Goal: Find specific page/section: Find specific page/section

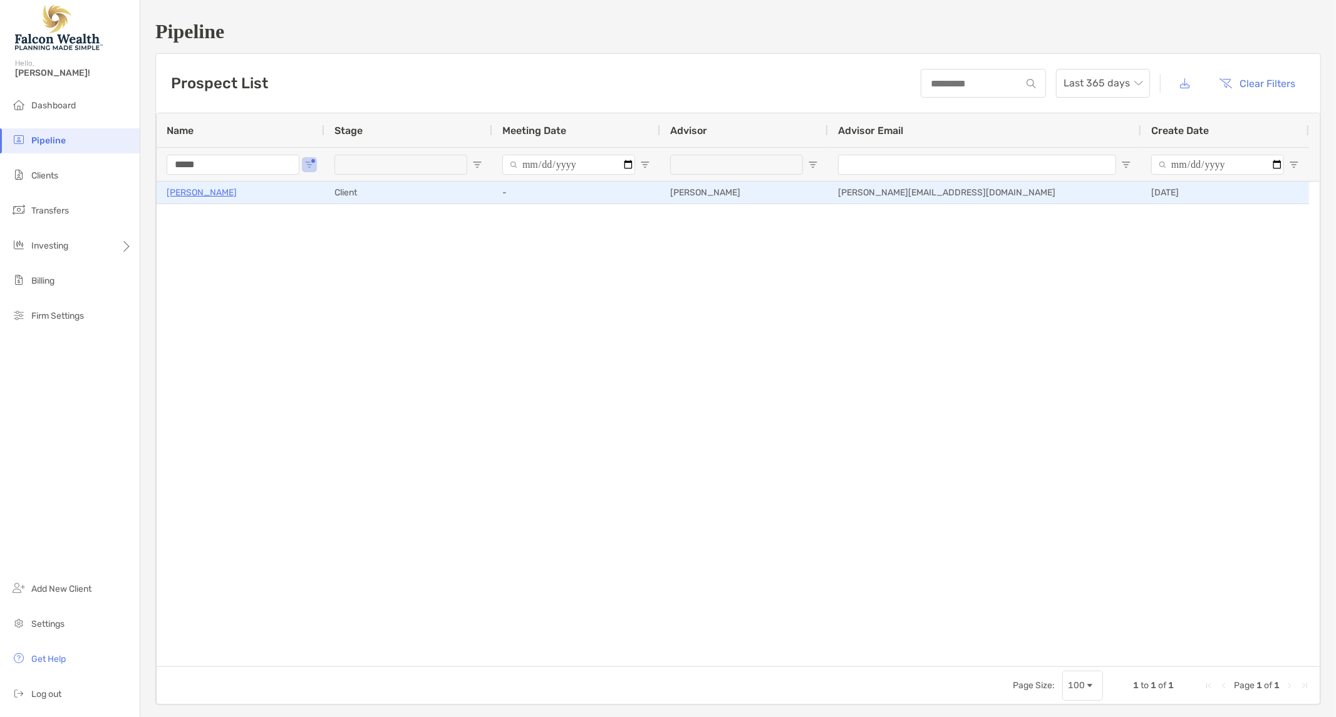
click at [197, 193] on p "[PERSON_NAME]" at bounding box center [202, 193] width 70 height 16
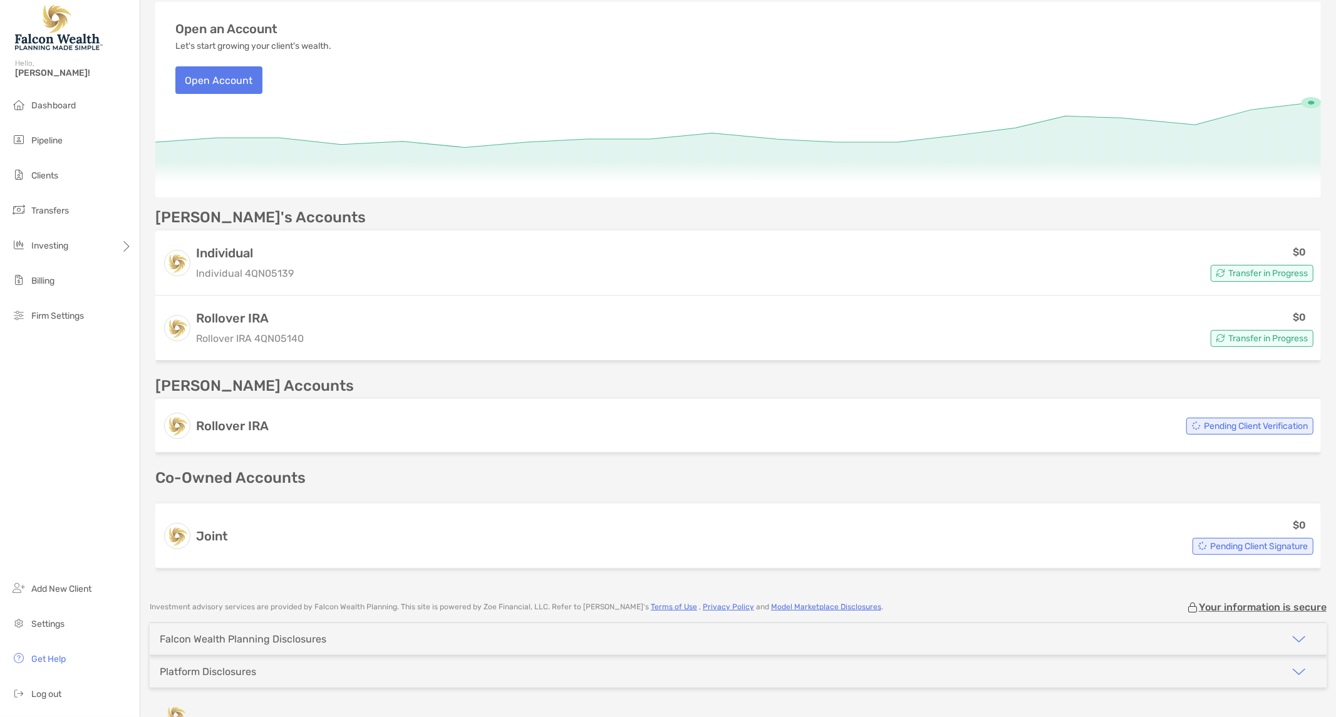
scroll to position [167, 0]
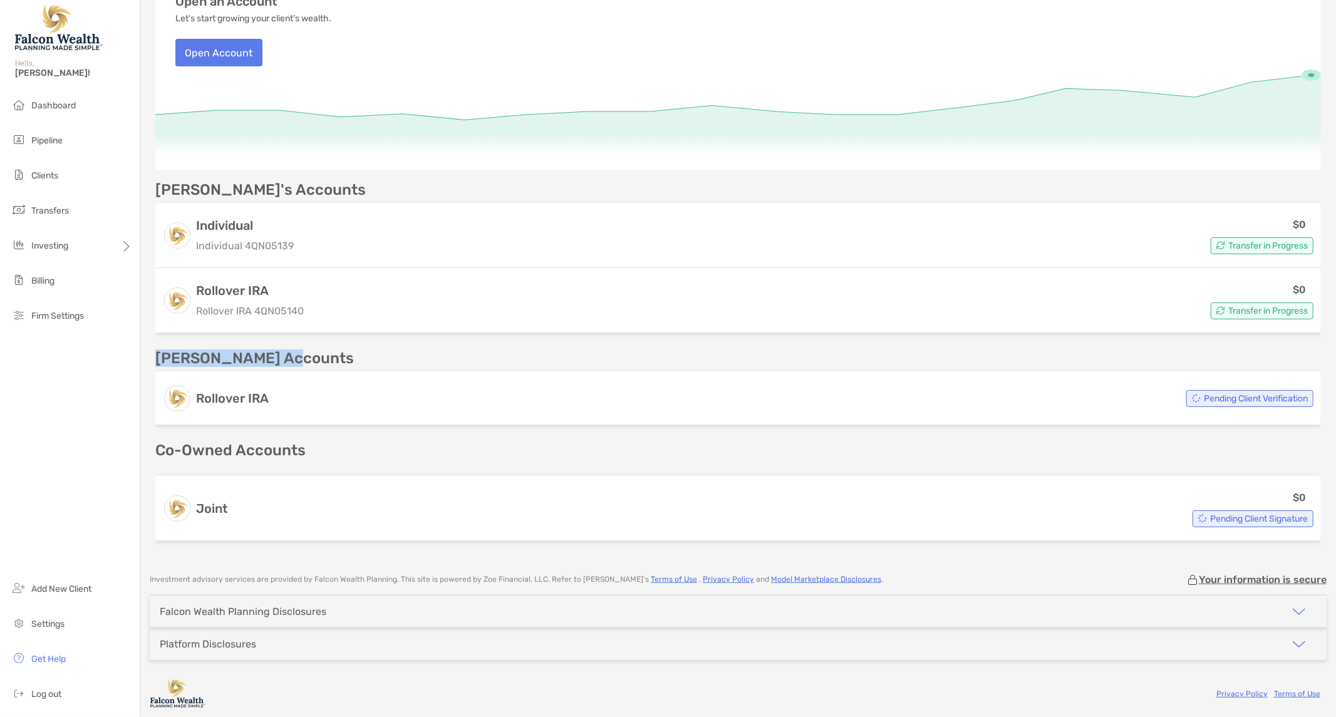
drag, startPoint x: 153, startPoint y: 355, endPoint x: 304, endPoint y: 363, distance: 151.2
click at [304, 363] on div "Cherilyn Wiley Open Account Transfer Funds cpw2312@yahoo.com (480) 848-7554 Upl…" at bounding box center [738, 197] width 1196 height 728
click at [314, 361] on div "Terry's Accounts" at bounding box center [738, 359] width 1166 height 16
drag, startPoint x: 155, startPoint y: 356, endPoint x: 287, endPoint y: 346, distance: 131.9
click at [287, 346] on div "Cherilyn's Accounts Individual Individual 4QN05139 $0 Transfer in Progress Roll…" at bounding box center [738, 364] width 1166 height 364
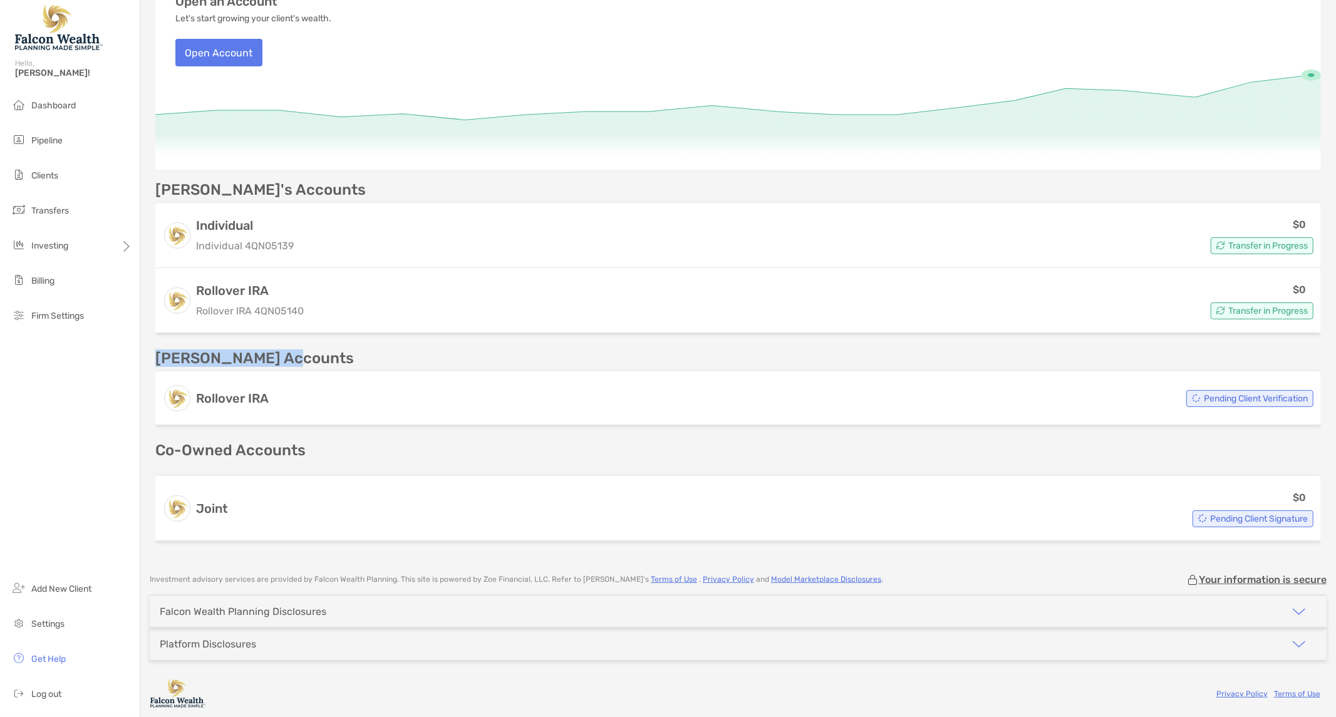
click at [287, 346] on div "Cherilyn's Accounts Individual Individual 4QN05139 $0 Transfer in Progress Roll…" at bounding box center [738, 364] width 1166 height 364
drag, startPoint x: 155, startPoint y: 439, endPoint x: 384, endPoint y: 434, distance: 228.7
click at [384, 434] on div "Cherilyn's Accounts Individual Individual 4QN05139 $0 Transfer in Progress Roll…" at bounding box center [738, 364] width 1166 height 364
drag, startPoint x: 159, startPoint y: 356, endPoint x: 319, endPoint y: 363, distance: 160.5
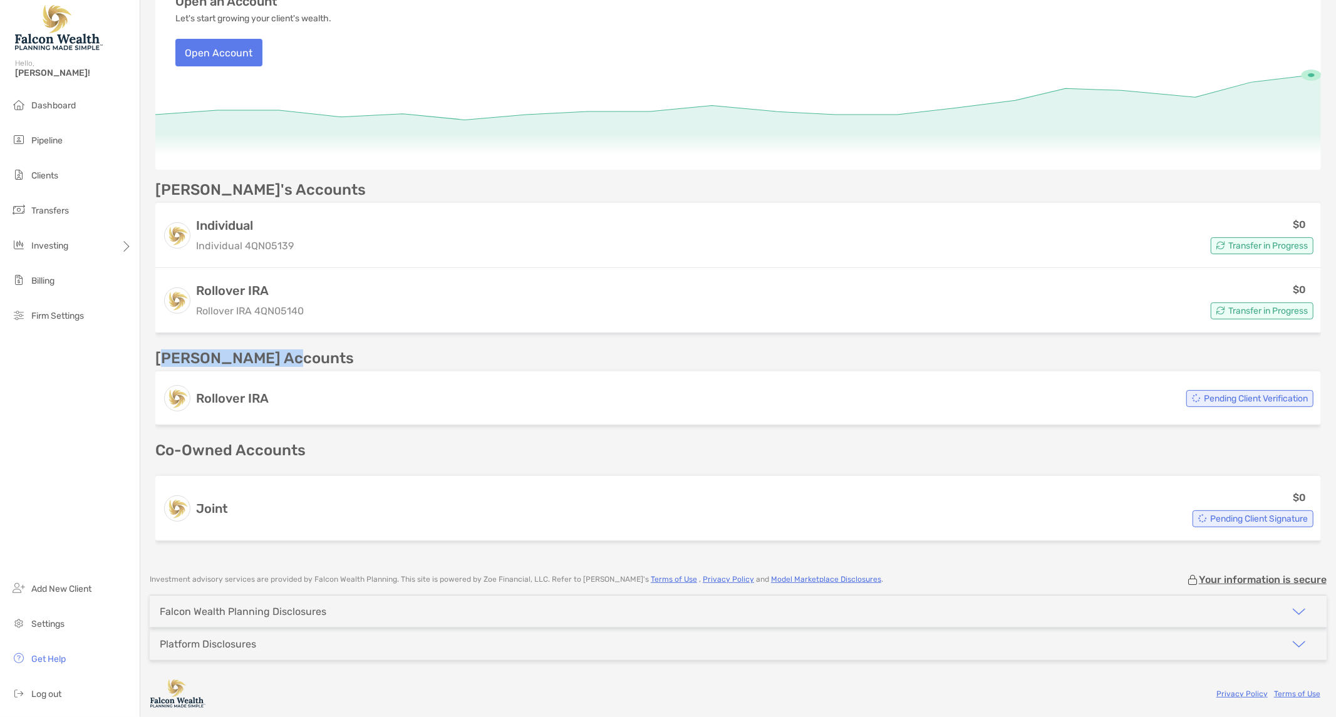
click at [319, 363] on div "Terry's Accounts" at bounding box center [738, 359] width 1166 height 16
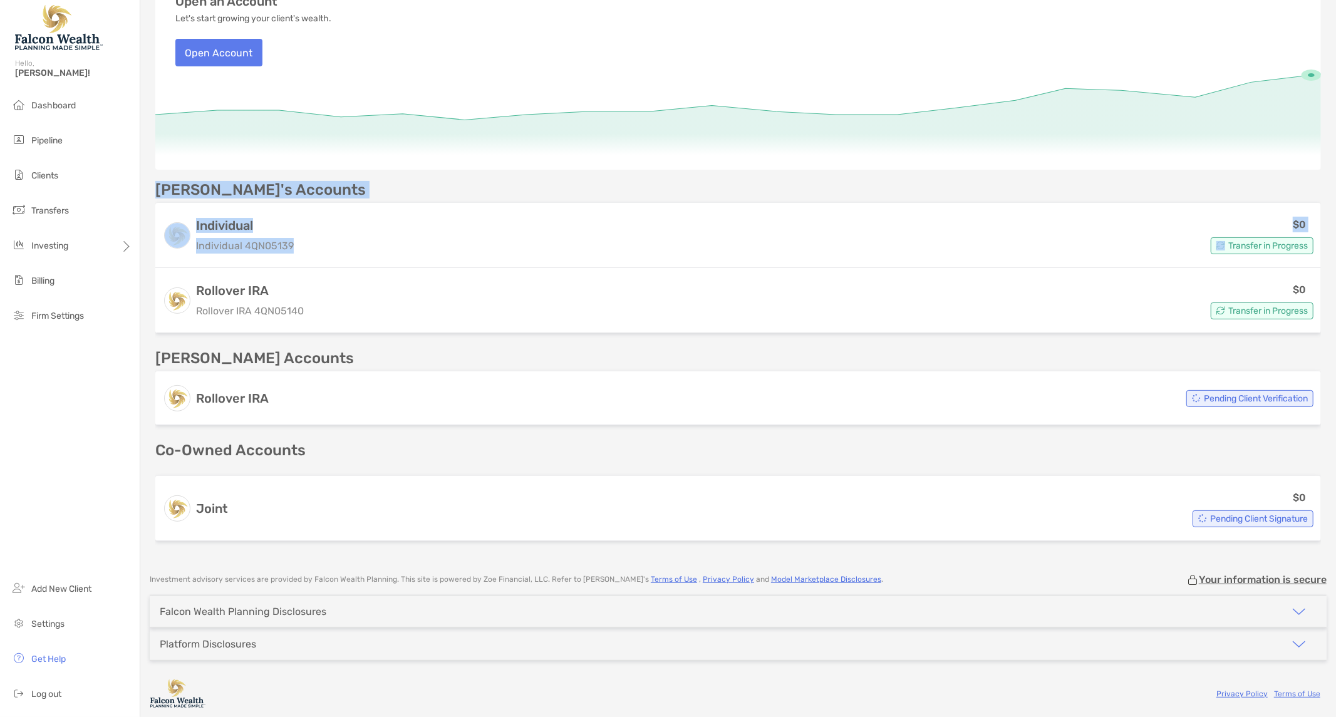
drag, startPoint x: 158, startPoint y: 180, endPoint x: 321, endPoint y: 195, distance: 163.6
click at [321, 195] on div "Cherilyn's Accounts Individual Individual 4QN05139 $0 Transfer in Progress Roll…" at bounding box center [738, 260] width 1166 height 156
click at [323, 195] on div "Cherilyn's Accounts Individual Individual 4QN05139 $0 Transfer in Progress Roll…" at bounding box center [738, 260] width 1166 height 156
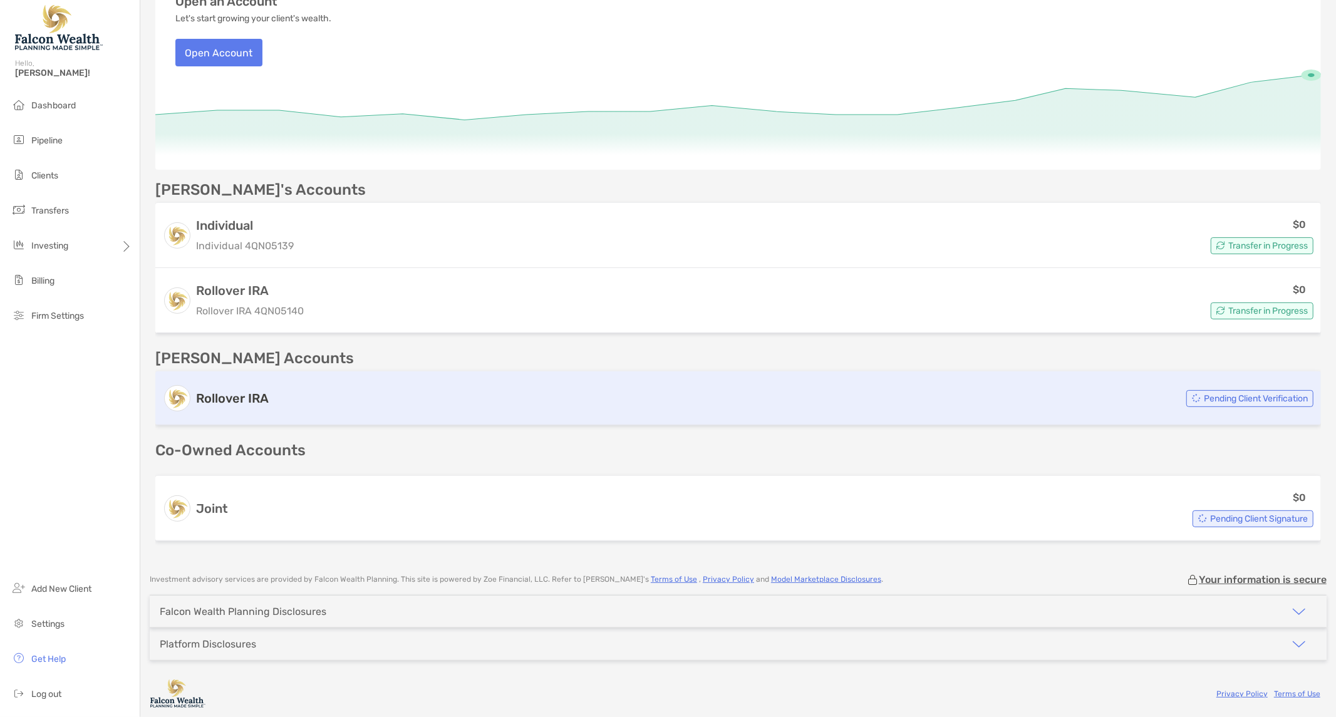
click at [238, 399] on h3 "Rollover IRA" at bounding box center [232, 398] width 73 height 15
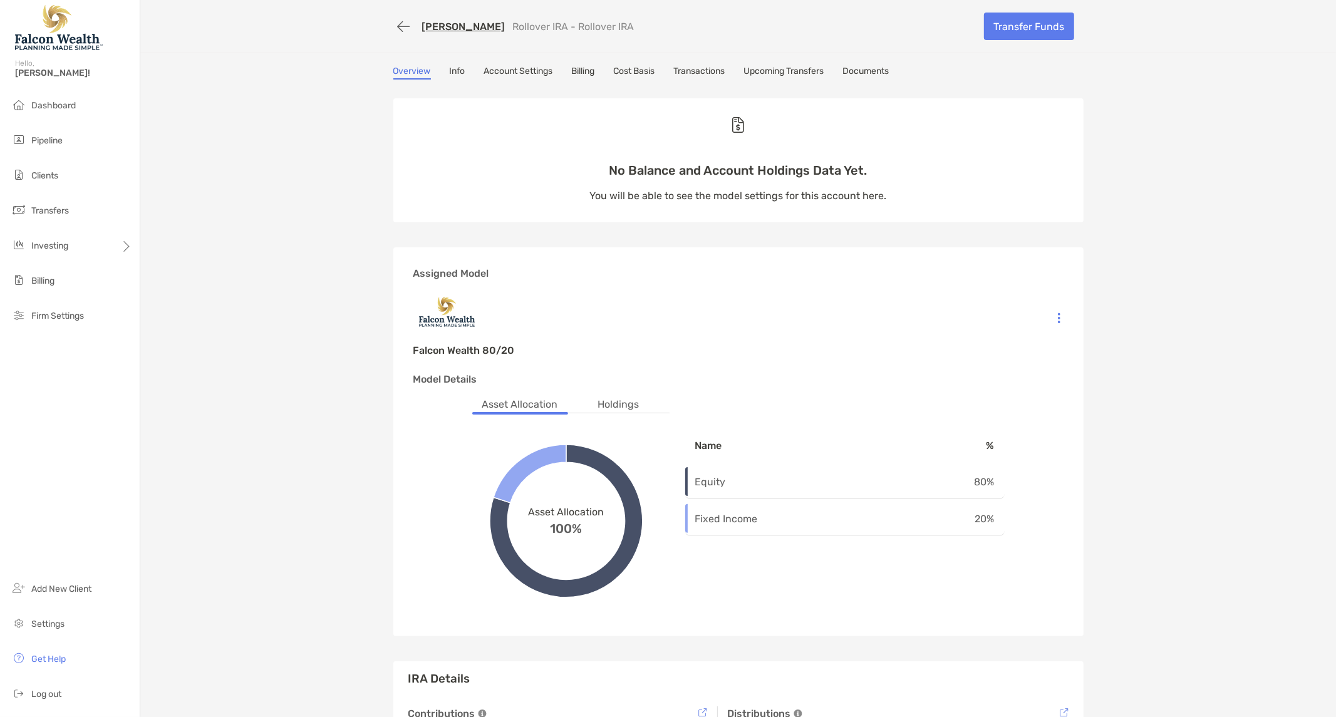
click at [1226, 215] on div "Terry Wiley Rollover IRA - Rollover IRA Transfer Funds Overview Info Account Se…" at bounding box center [738, 427] width 1196 height 854
click at [69, 145] on li "Pipeline" at bounding box center [70, 140] width 140 height 25
click at [59, 172] on li "Clients" at bounding box center [70, 175] width 140 height 25
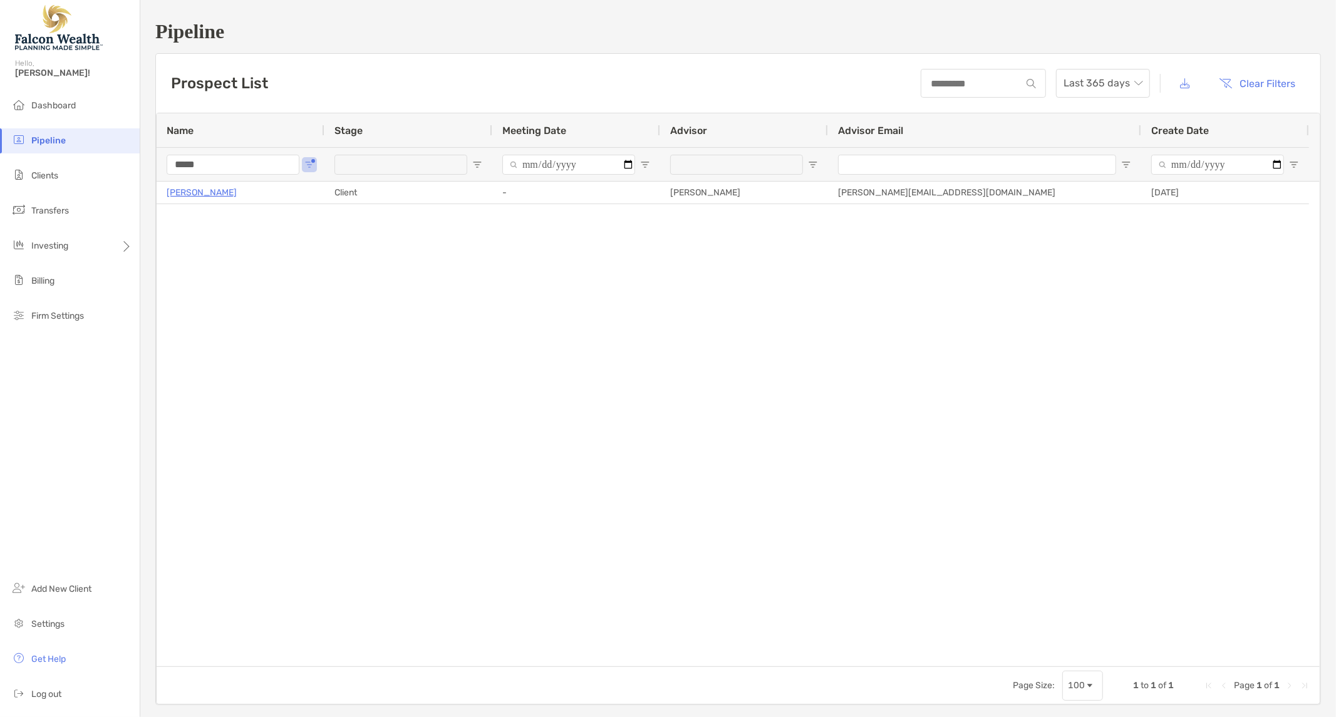
click at [508, 85] on div "Prospect List Last 365 days Clear Filters" at bounding box center [738, 83] width 1165 height 59
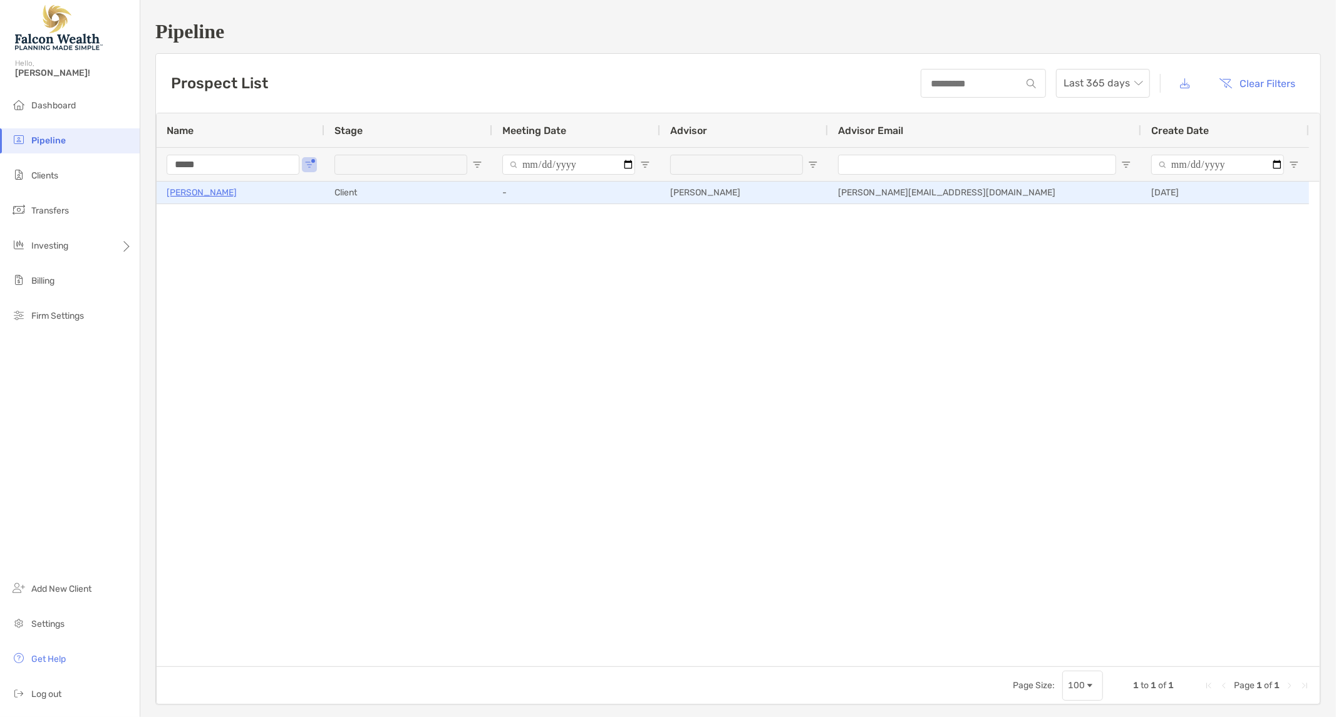
click at [183, 191] on p "[PERSON_NAME]" at bounding box center [202, 193] width 70 height 16
